Goal: Task Accomplishment & Management: Use online tool/utility

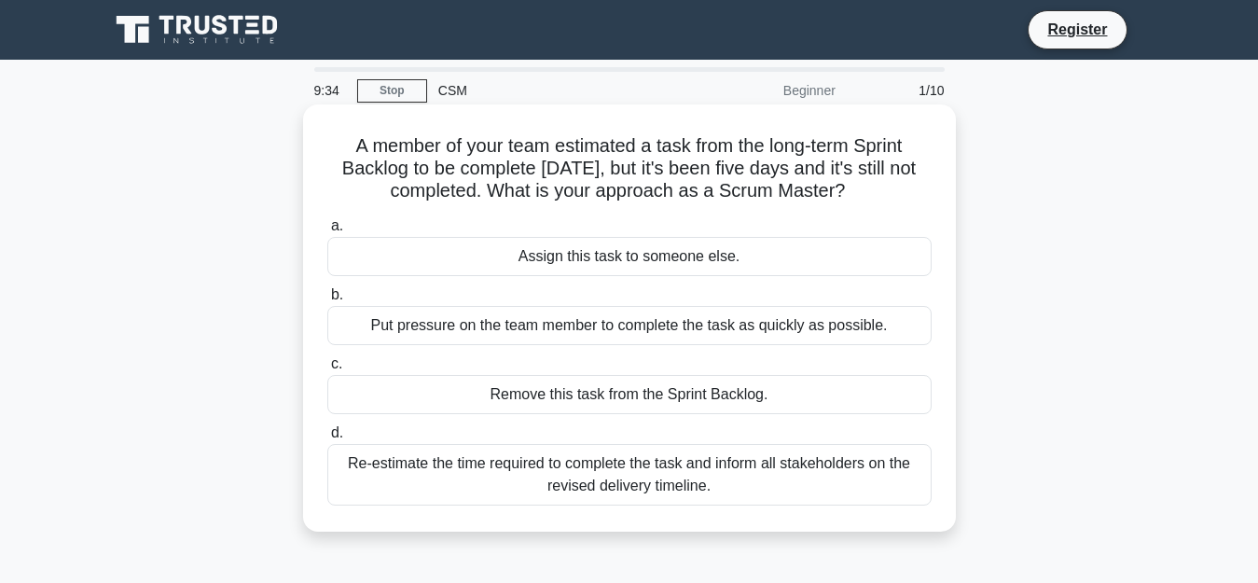
click at [546, 272] on div "Assign this task to someone else." at bounding box center [629, 256] width 604 height 39
click at [327, 232] on input "a. Assign this task to someone else." at bounding box center [327, 226] width 0 height 12
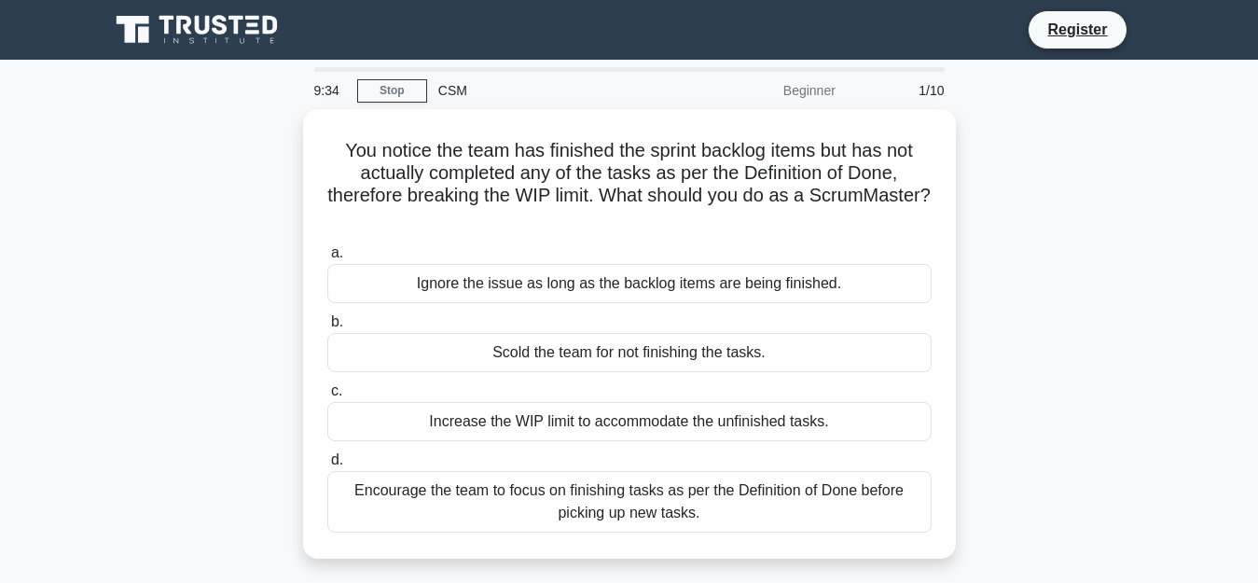
click at [546, 272] on div "Ignore the issue as long as the backlog items are being finished." at bounding box center [629, 283] width 604 height 39
click at [327, 259] on input "a. Ignore the issue as long as the backlog items are being finished." at bounding box center [327, 253] width 0 height 12
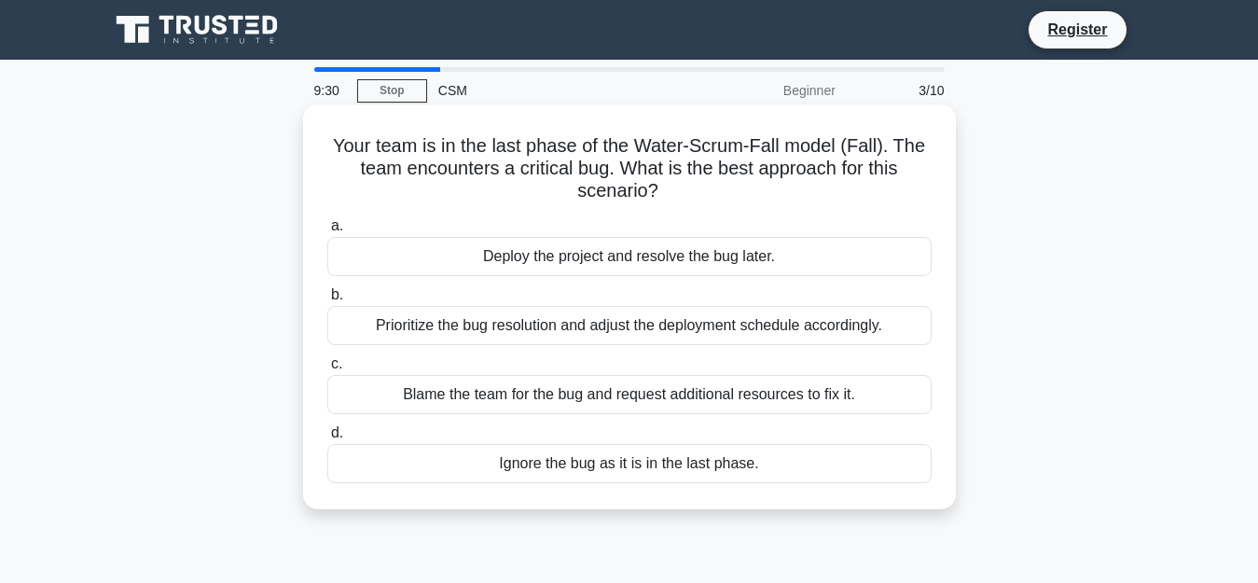
click at [783, 326] on div "Prioritize the bug resolution and adjust the deployment schedule accordingly." at bounding box center [629, 325] width 604 height 39
click at [327, 301] on input "b. Prioritize the bug resolution and adjust the deployment schedule accordingly." at bounding box center [327, 295] width 0 height 12
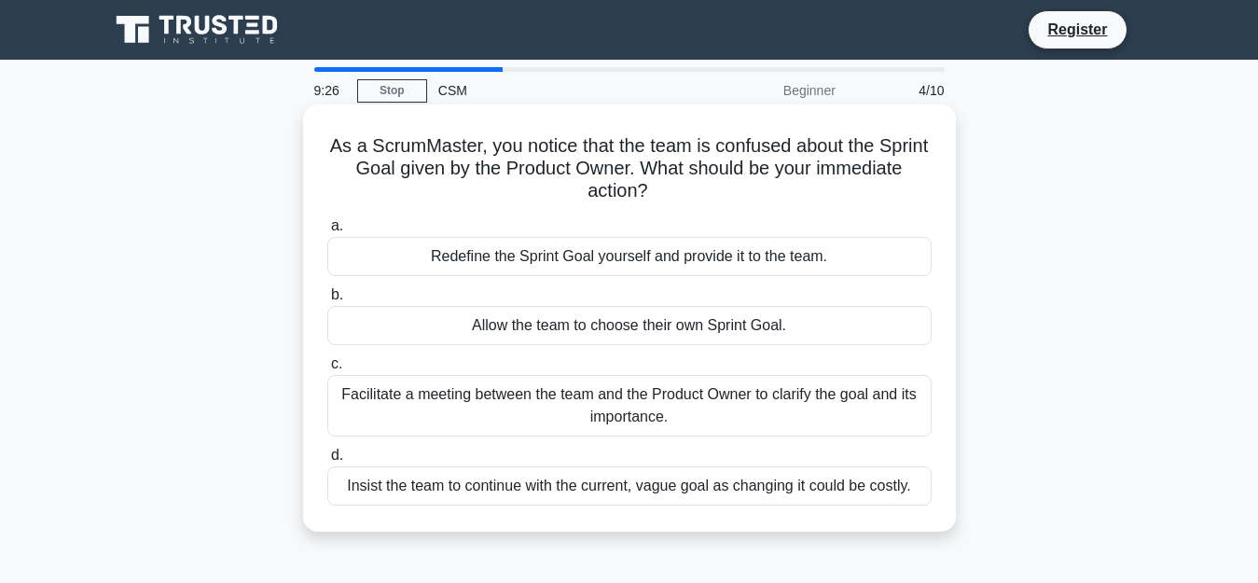
click at [726, 489] on div "Insist the team to continue with the current, vague goal as changing it could b…" at bounding box center [629, 485] width 604 height 39
click at [327, 462] on input "d. Insist the team to continue with the current, vague goal as changing it coul…" at bounding box center [327, 455] width 0 height 12
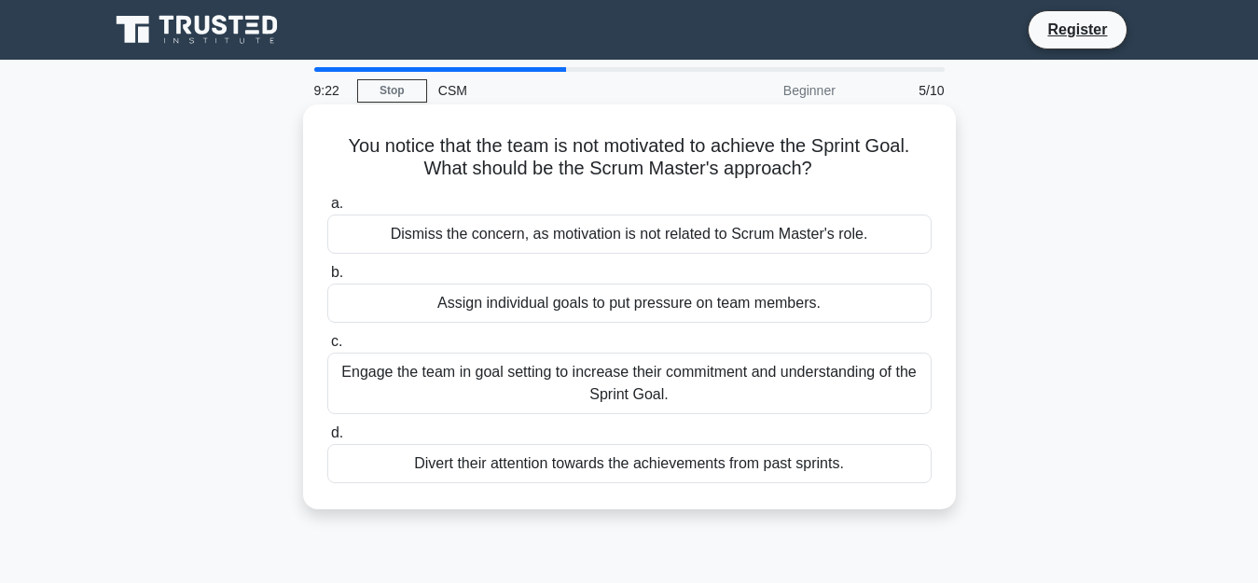
drag, startPoint x: 739, startPoint y: 481, endPoint x: 865, endPoint y: 514, distance: 130.0
click at [865, 514] on div "You notice that the team is not motivated to achieve the Sprint Goal. What shou…" at bounding box center [629, 322] width 1063 height 427
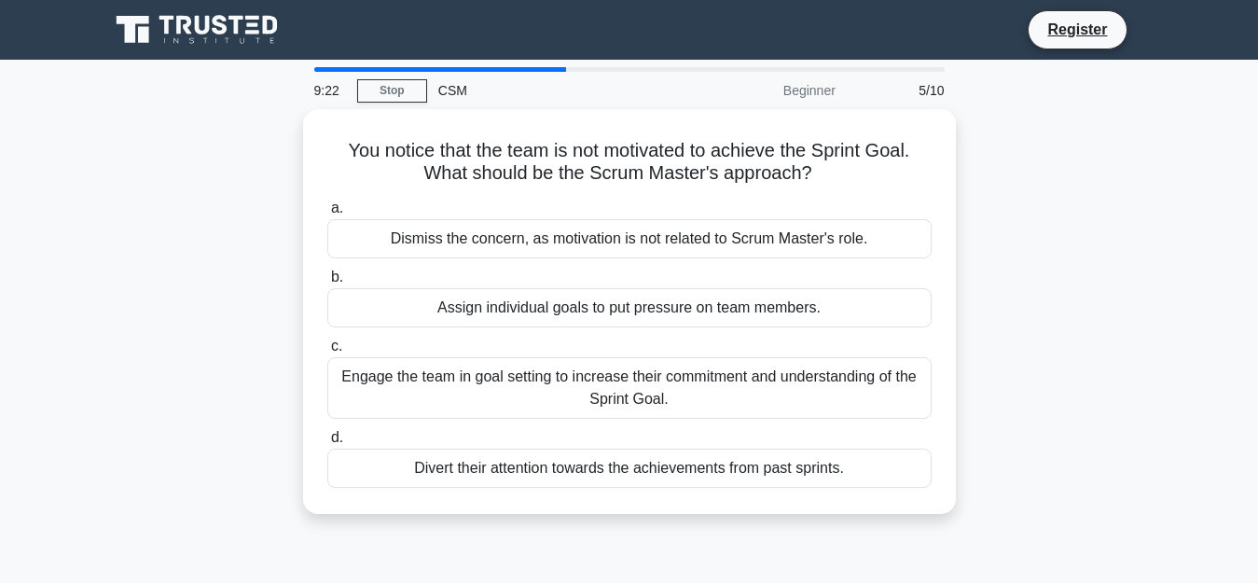
click at [865, 514] on div "You notice that the team is not motivated to achieve the Sprint Goal. What shou…" at bounding box center [629, 311] width 653 height 405
click at [865, 514] on div "You notice that the team is not motivated to achieve the Sprint Goal. What shou…" at bounding box center [629, 322] width 1063 height 427
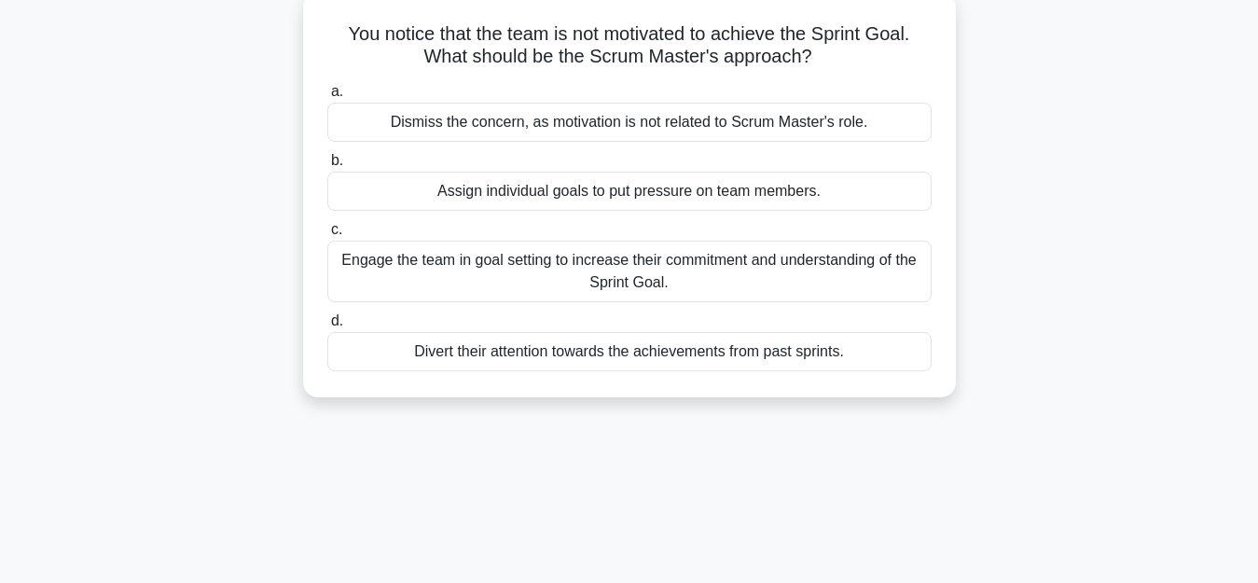
scroll to position [75, 0]
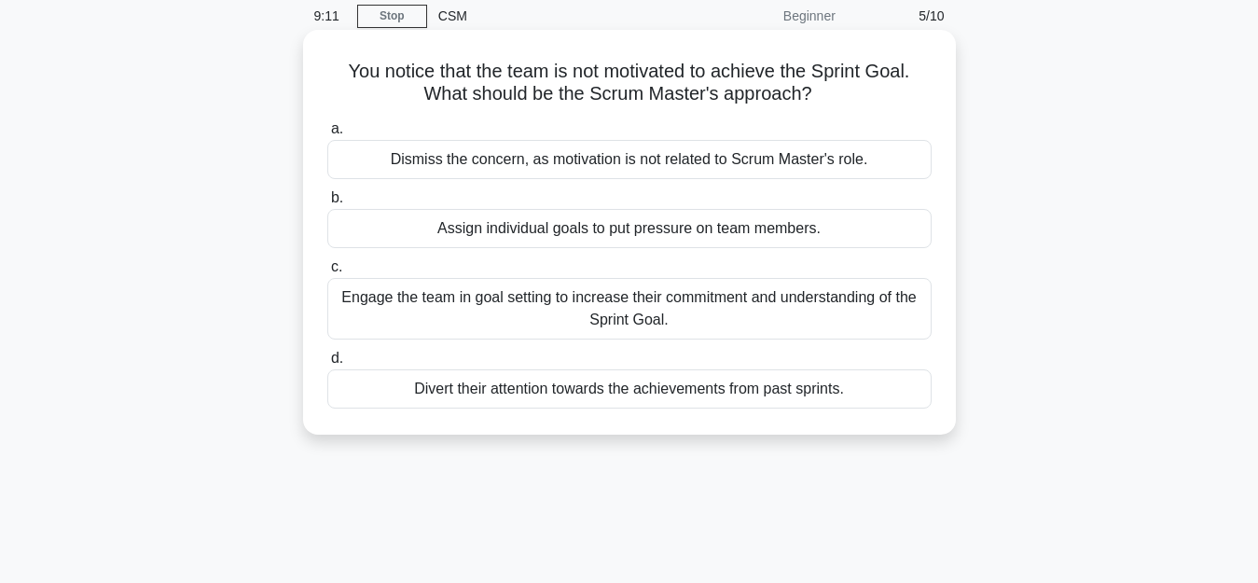
click at [393, 168] on div "Dismiss the concern, as motivation is not related to Scrum Master's role." at bounding box center [629, 159] width 604 height 39
click at [327, 135] on input "a. Dismiss the concern, as motivation is not related to Scrum Master's role." at bounding box center [327, 129] width 0 height 12
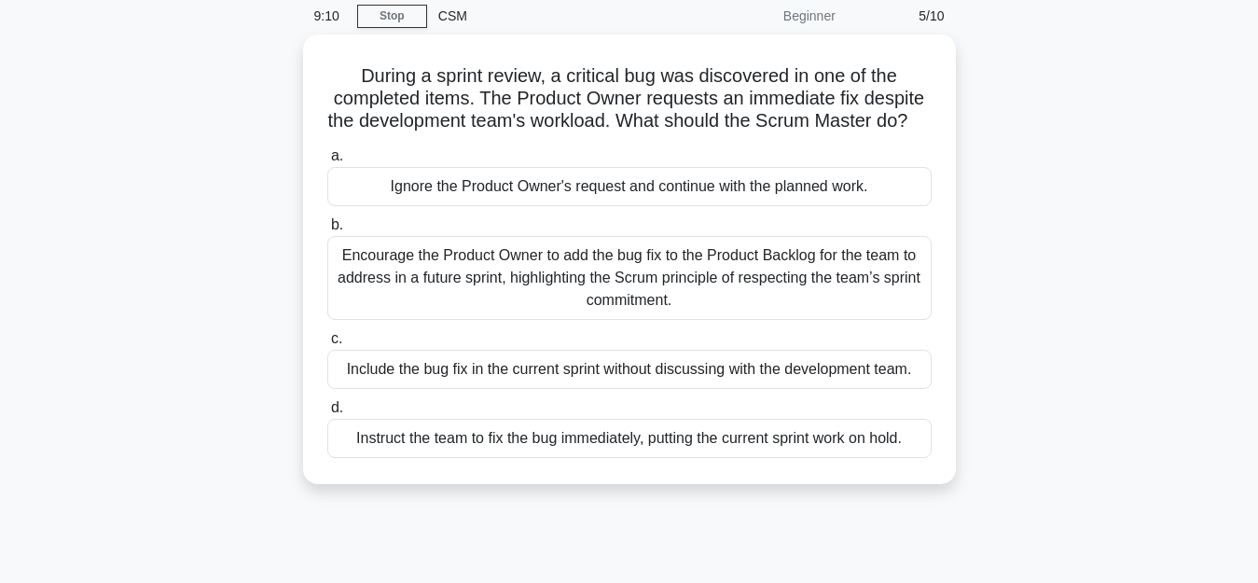
click at [393, 168] on label "a. Ignore the Product Owner's request and continue with the planned work." at bounding box center [629, 176] width 604 height 62
click at [327, 162] on input "a. Ignore the Product Owner's request and continue with the planned work." at bounding box center [327, 156] width 0 height 12
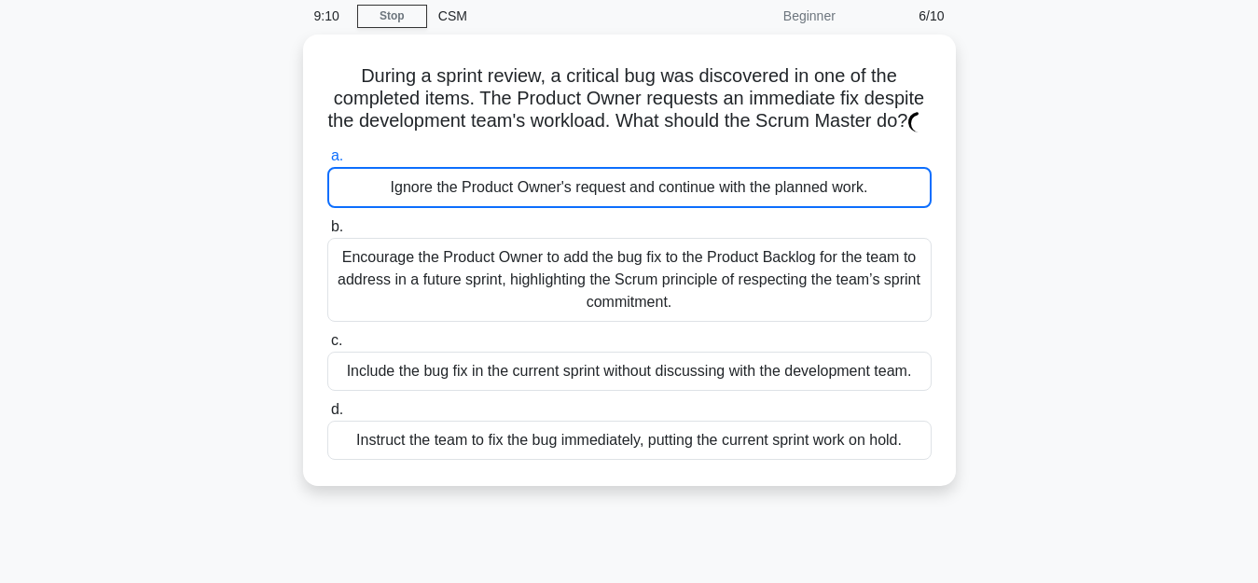
scroll to position [0, 0]
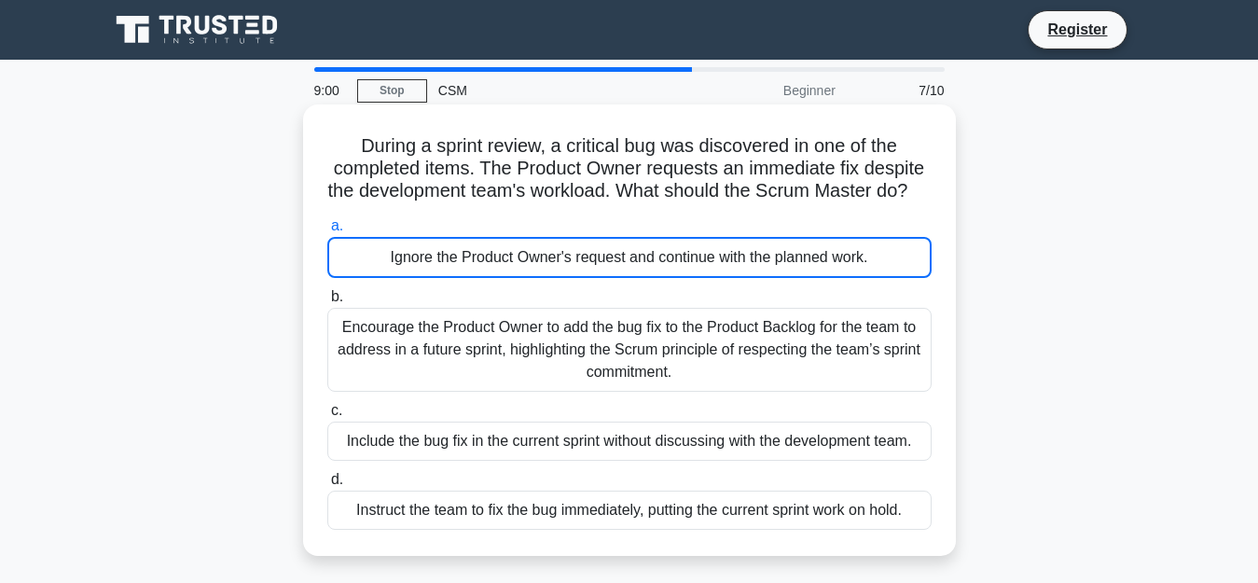
click at [370, 157] on h5 "During a sprint review, a critical bug was discovered in one of the completed i…" at bounding box center [629, 168] width 608 height 69
click at [362, 145] on h5 "During a sprint review, a critical bug was discovered in one of the completed i…" at bounding box center [629, 168] width 608 height 69
click at [363, 148] on h5 "During a sprint review, a critical bug was discovered in one of the completed i…" at bounding box center [629, 168] width 608 height 69
